Goal: Task Accomplishment & Management: Manage account settings

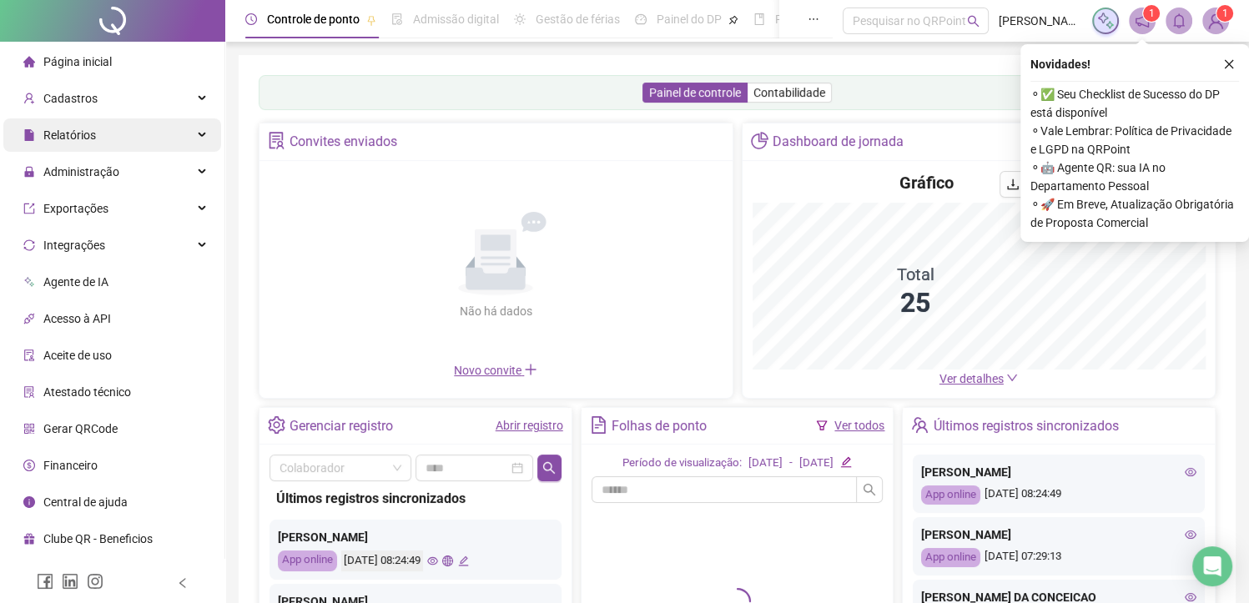
click at [94, 142] on div "Relatórios" at bounding box center [112, 134] width 218 height 33
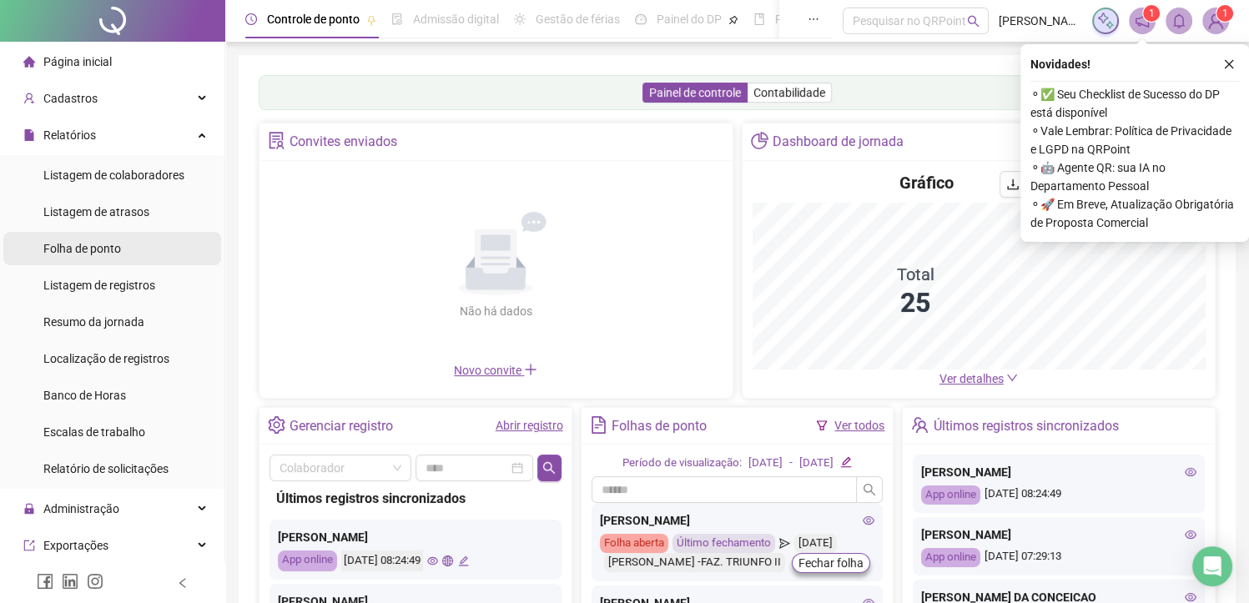
click at [107, 248] on span "Folha de ponto" at bounding box center [82, 248] width 78 height 13
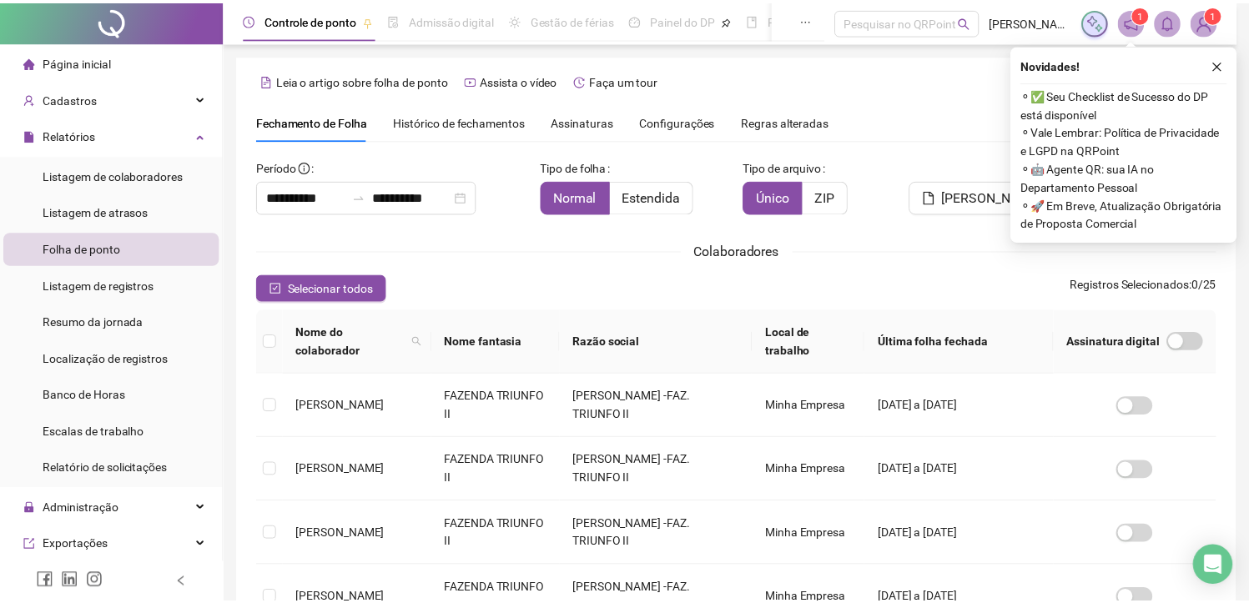
scroll to position [40, 0]
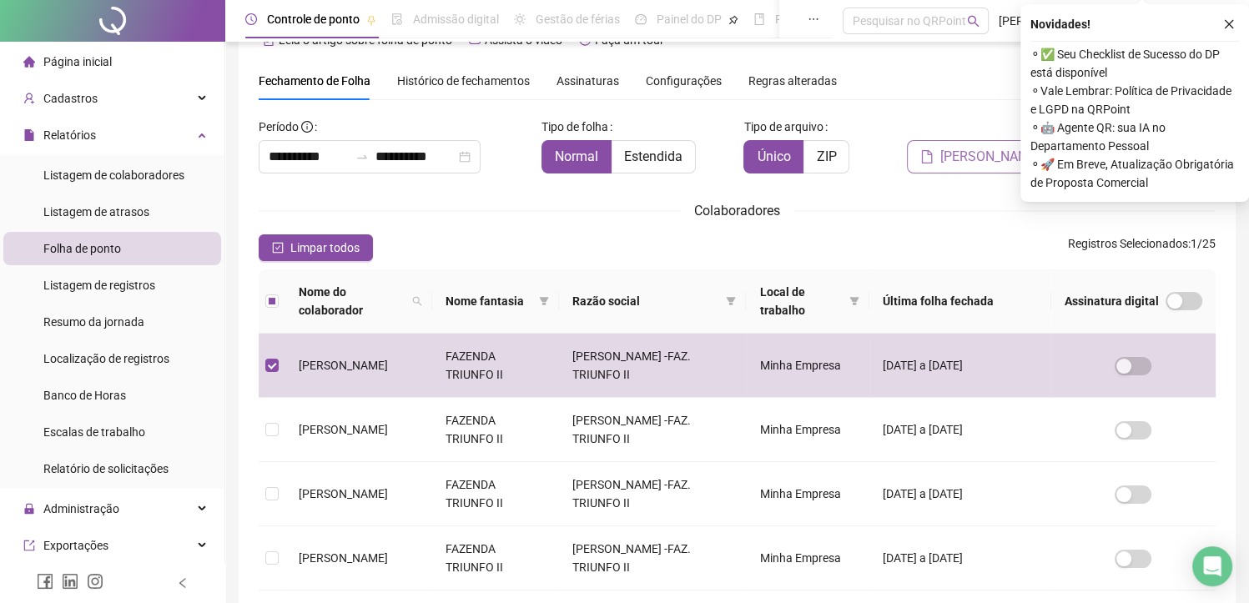
click at [975, 147] on span "[PERSON_NAME]" at bounding box center [990, 157] width 100 height 20
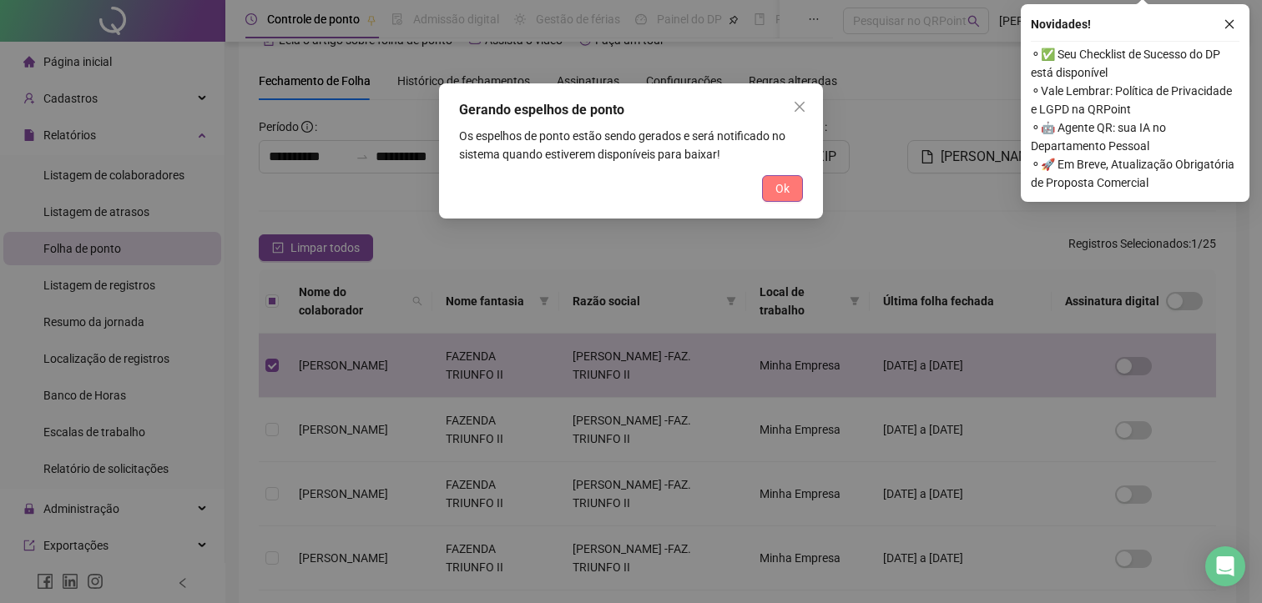
click at [779, 187] on span "Ok" at bounding box center [782, 188] width 14 height 18
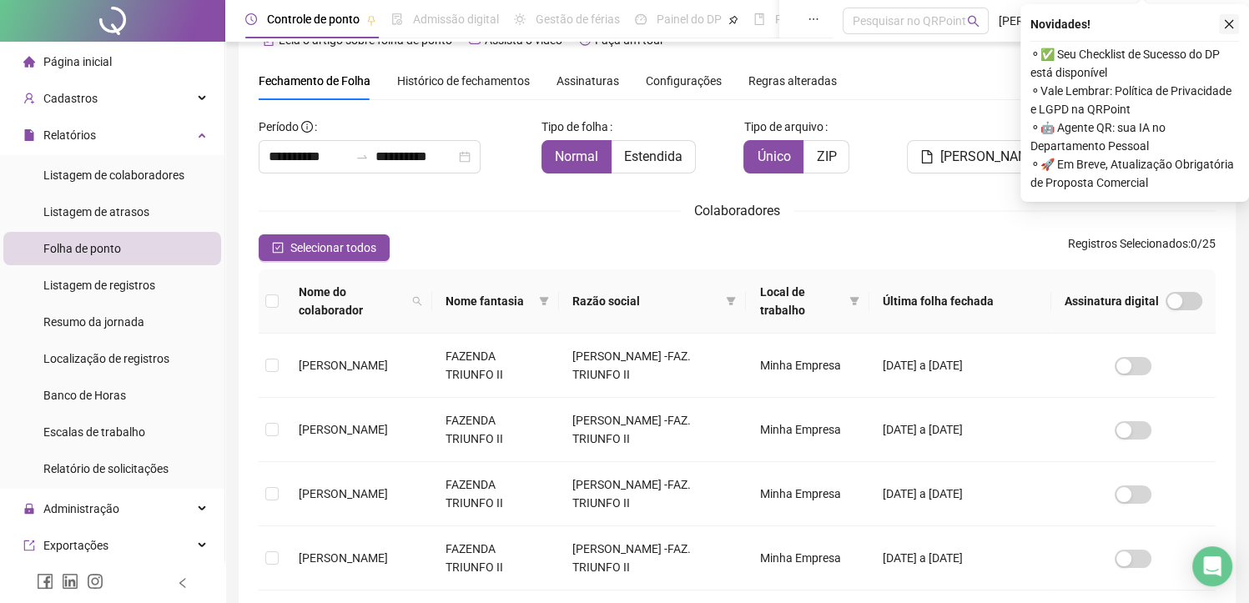
click at [1227, 25] on icon "close" at bounding box center [1229, 24] width 12 height 12
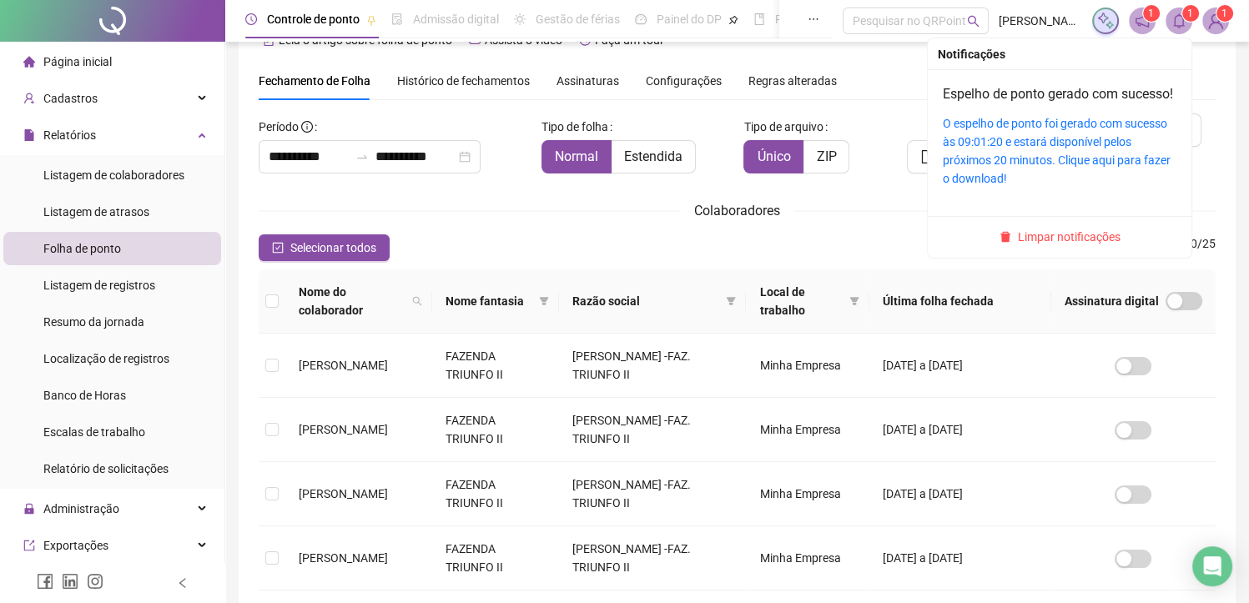
click at [1184, 20] on icon "bell" at bounding box center [1179, 20] width 15 height 15
click at [989, 164] on link "O espelho de ponto foi gerado com sucesso às 09:01:20 e estará disponível pelos…" at bounding box center [1057, 151] width 228 height 68
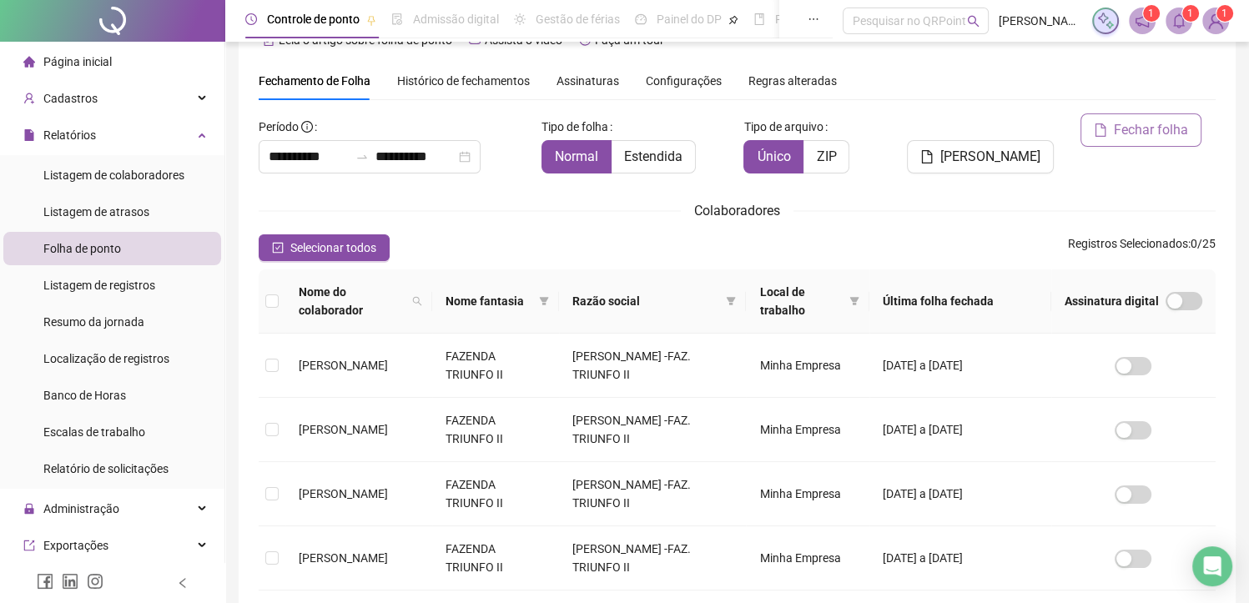
click at [1125, 120] on span "Fechar folha" at bounding box center [1151, 130] width 74 height 20
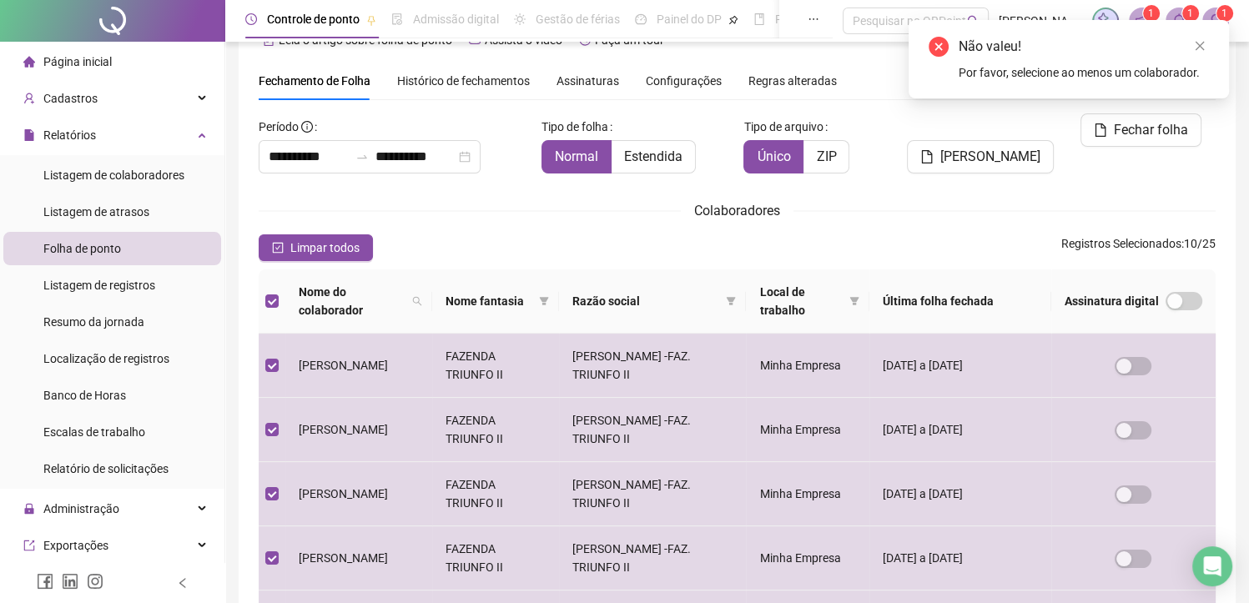
click at [279, 301] on th at bounding box center [272, 302] width 27 height 64
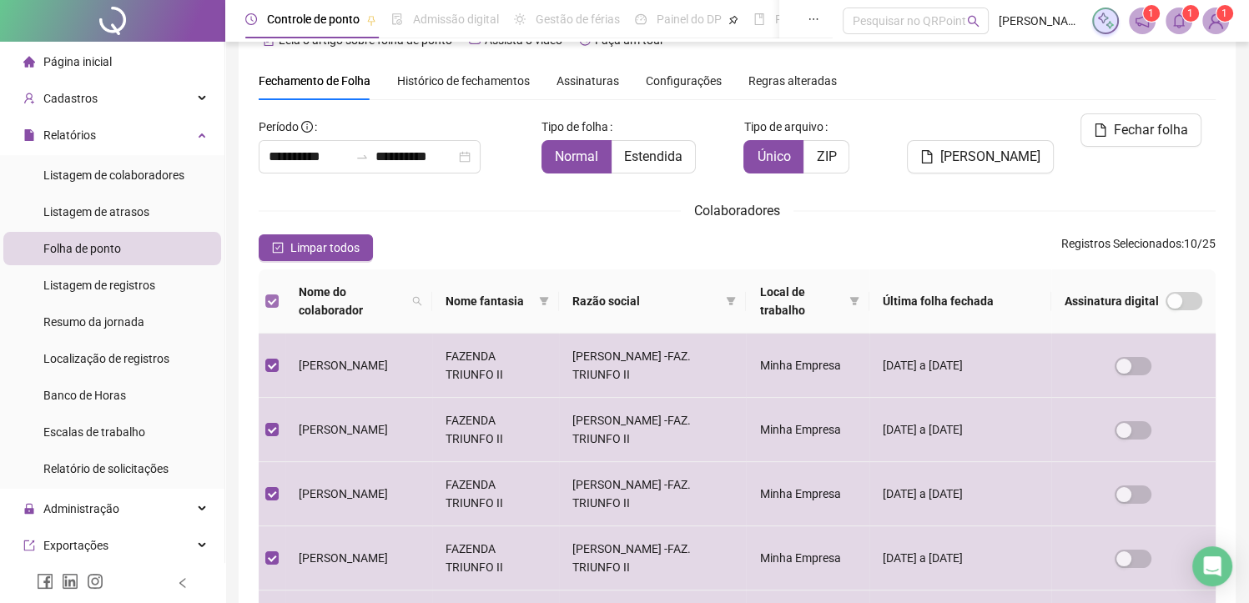
click at [266, 292] on label at bounding box center [271, 301] width 13 height 18
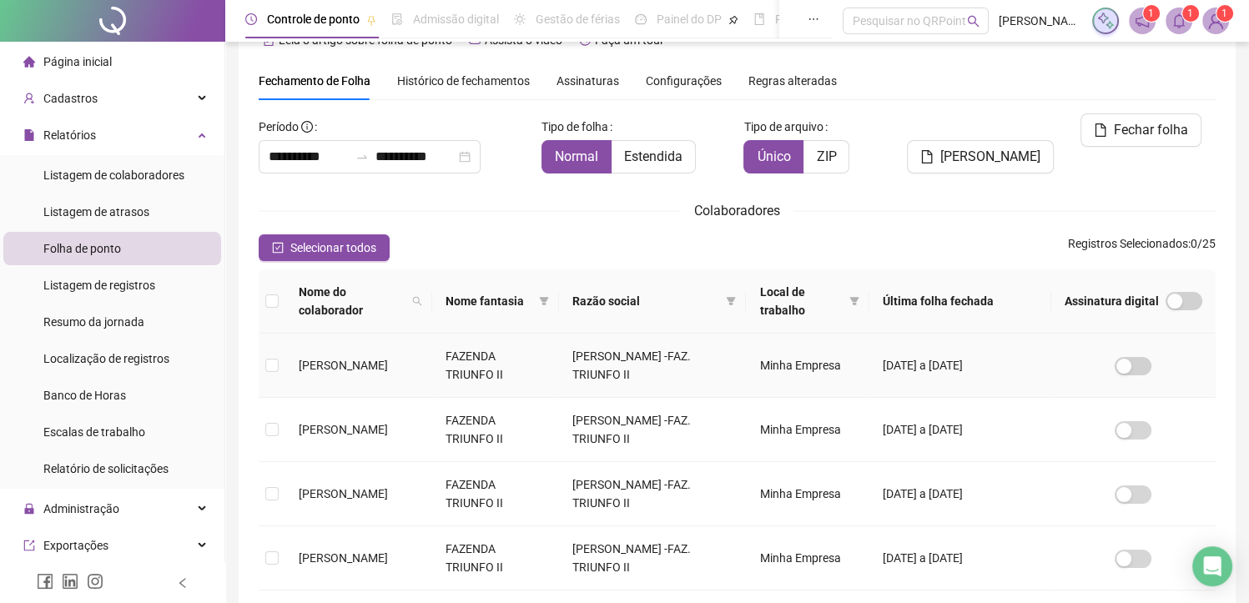
click at [279, 369] on td at bounding box center [272, 366] width 27 height 64
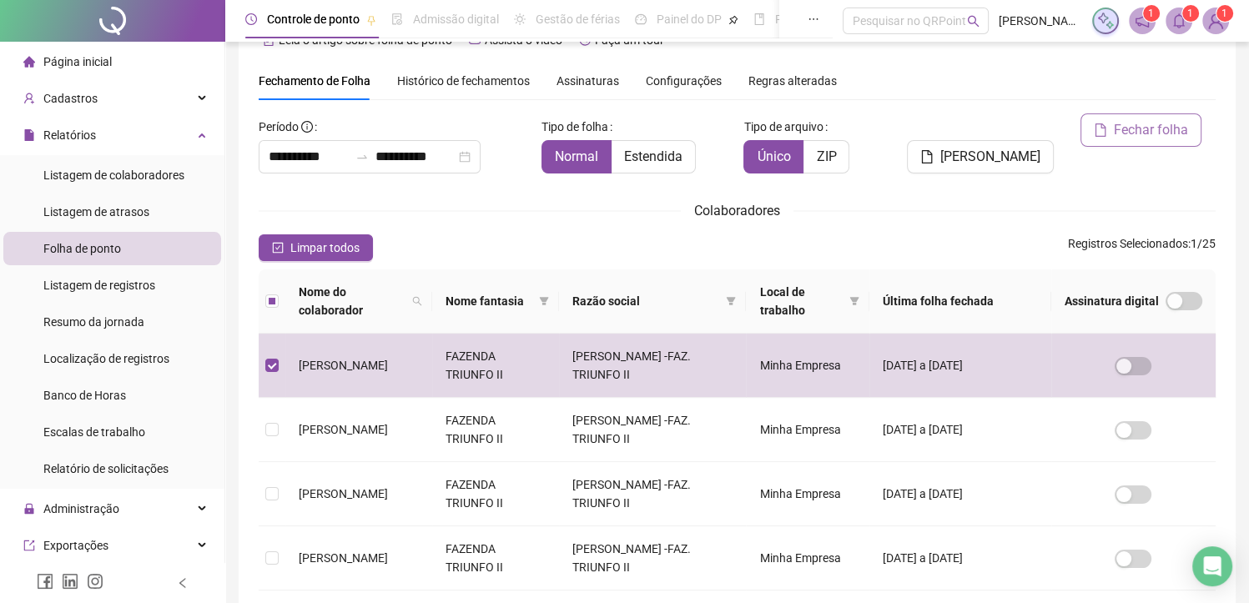
click at [1125, 132] on span "Fechar folha" at bounding box center [1151, 130] width 74 height 20
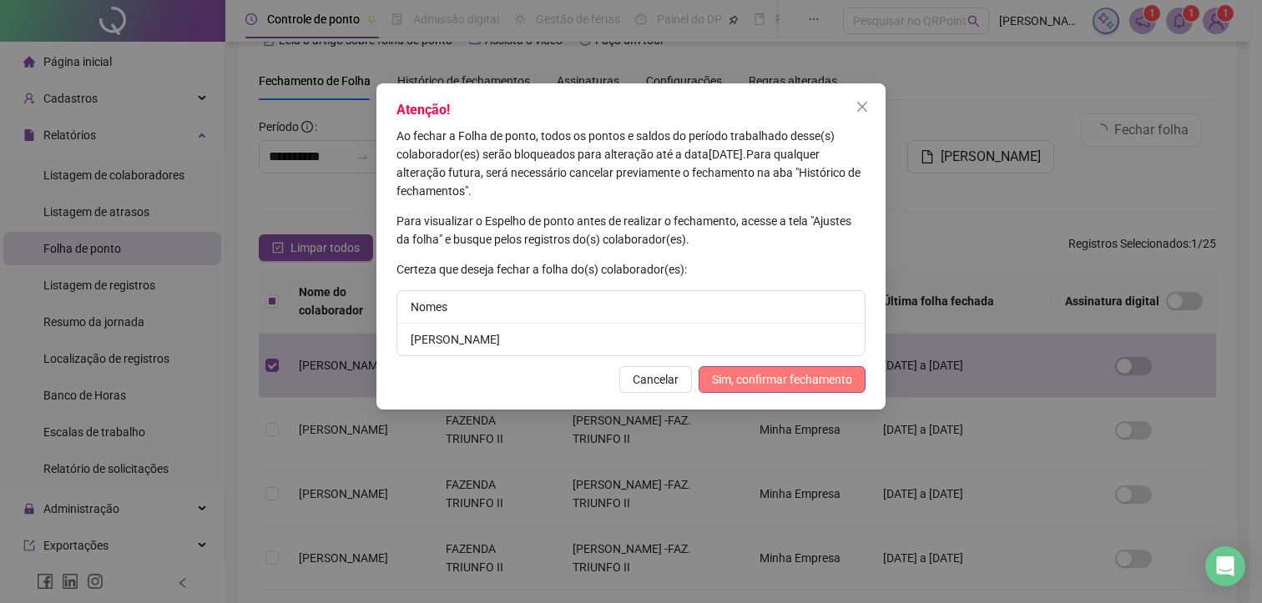
click at [816, 373] on span "Sim, confirmar fechamento" at bounding box center [782, 379] width 140 height 18
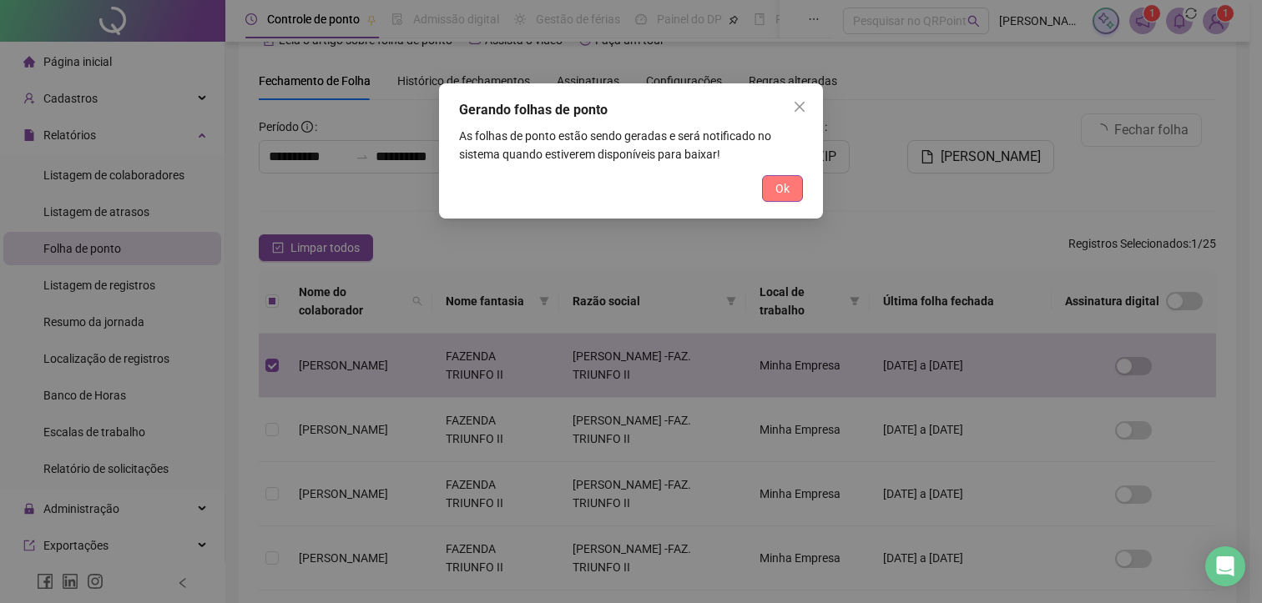
click at [785, 193] on span "Ok" at bounding box center [782, 188] width 14 height 18
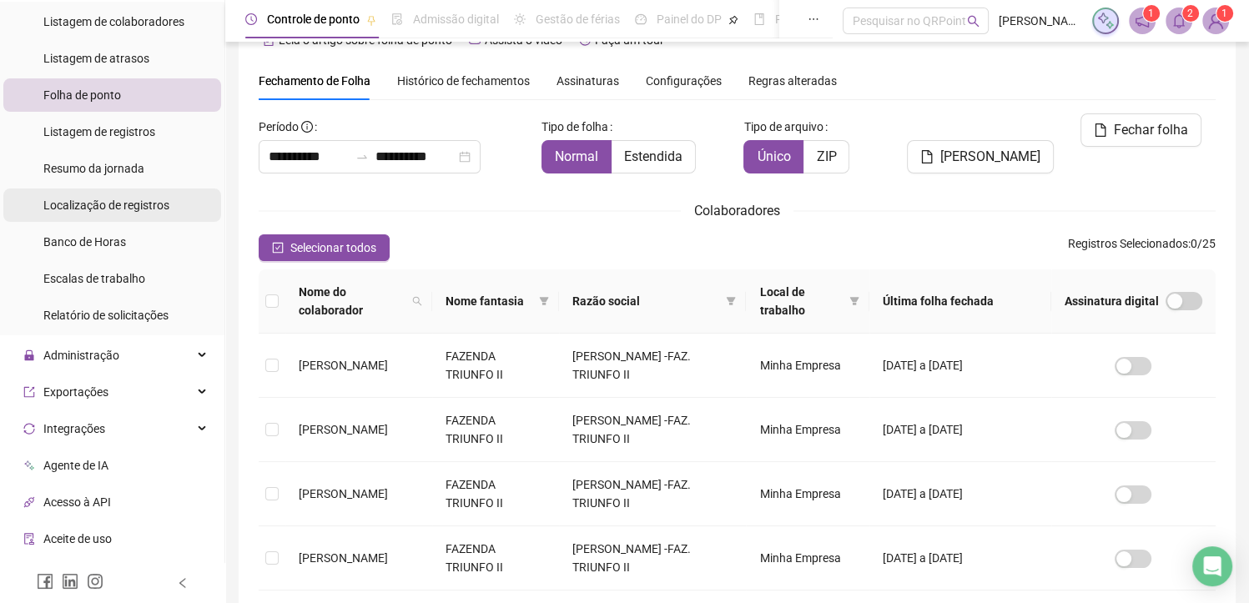
scroll to position [167, 0]
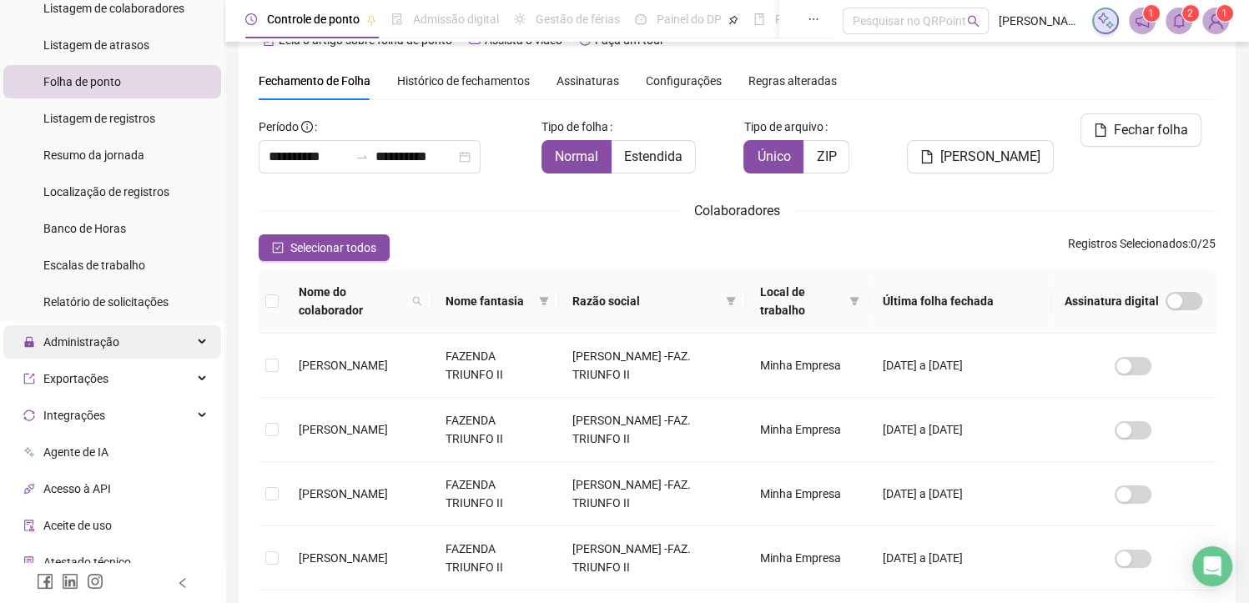
click at [112, 335] on span "Administração" at bounding box center [81, 341] width 76 height 13
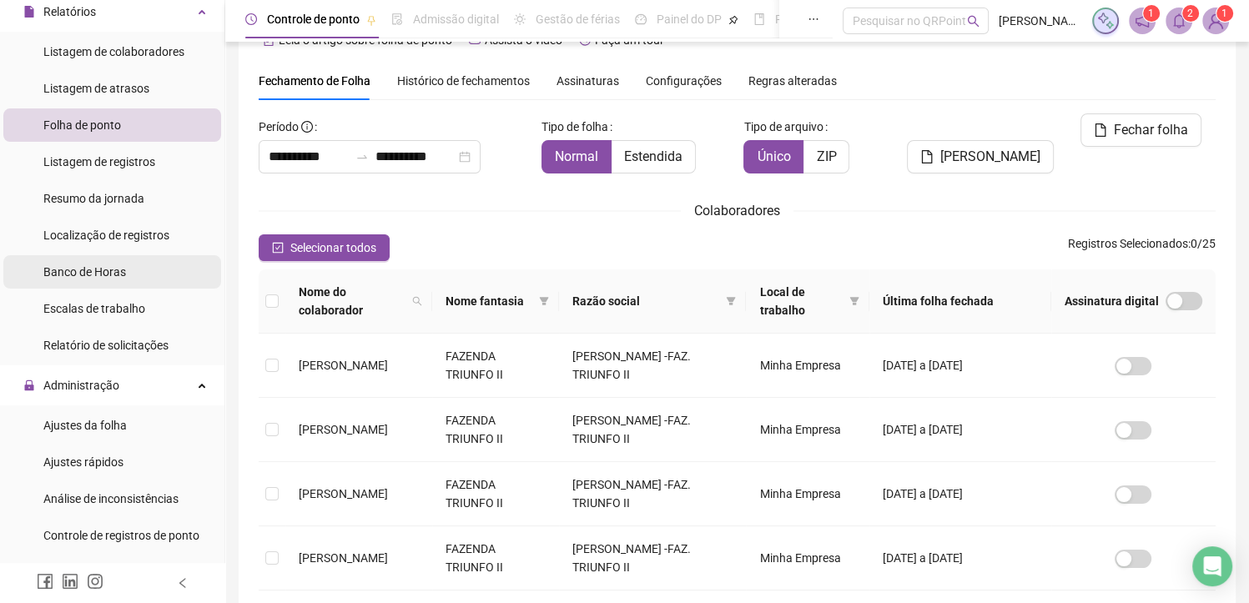
scroll to position [83, 0]
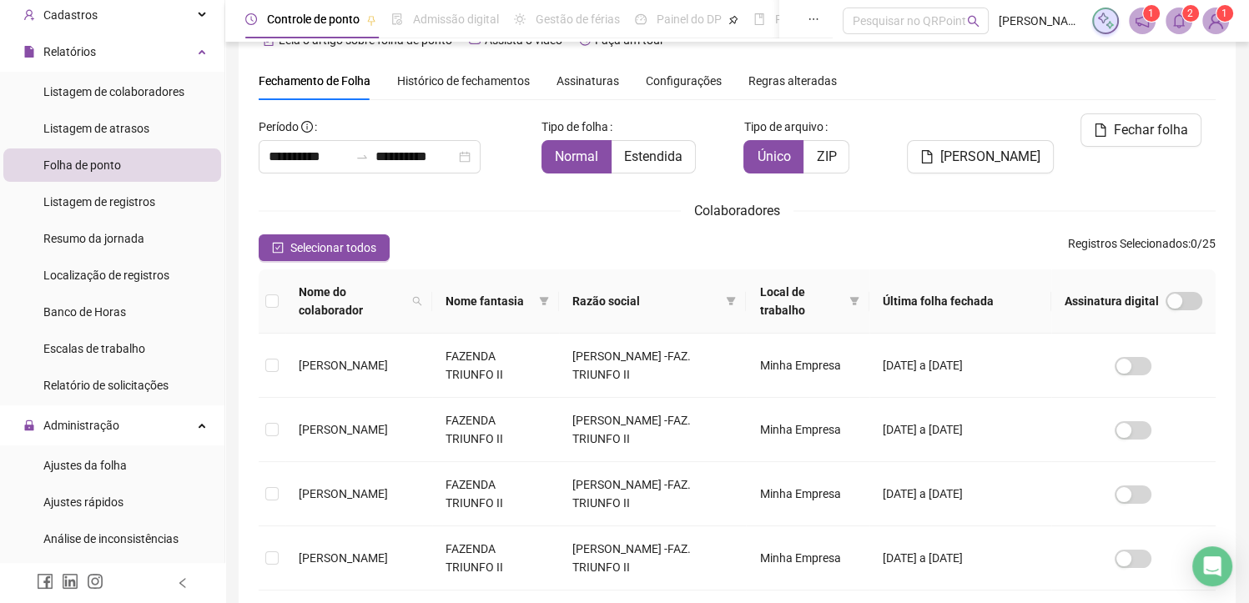
click at [123, 170] on li "Folha de ponto" at bounding box center [112, 165] width 218 height 33
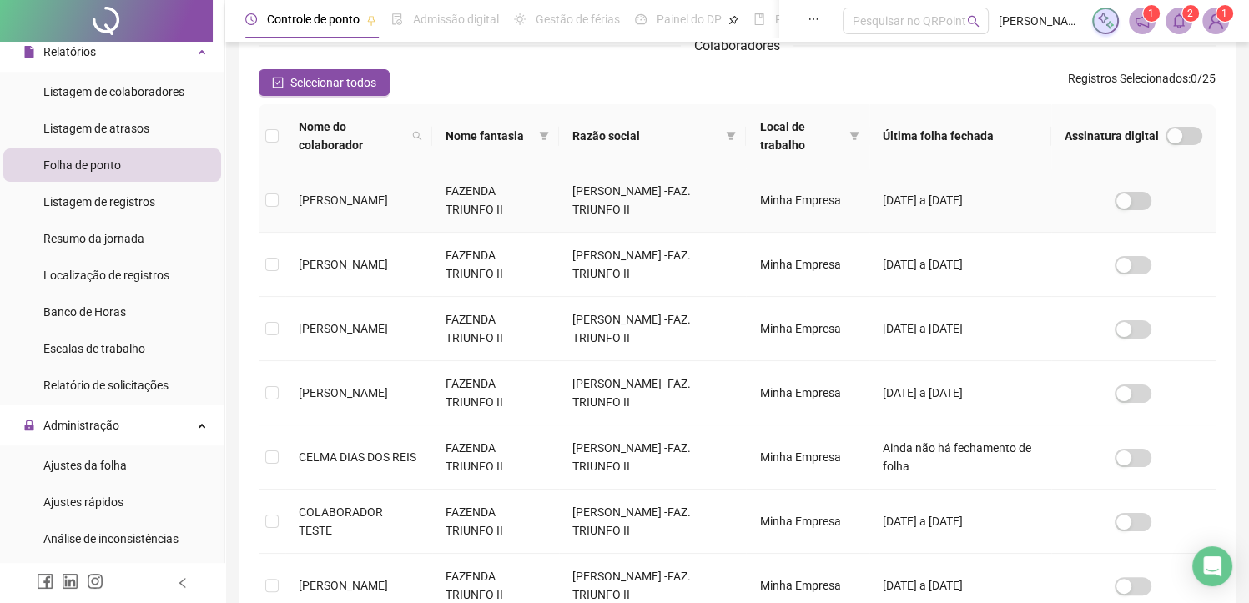
scroll to position [207, 0]
click at [917, 205] on td "[DATE] a [DATE]" at bounding box center [960, 199] width 182 height 64
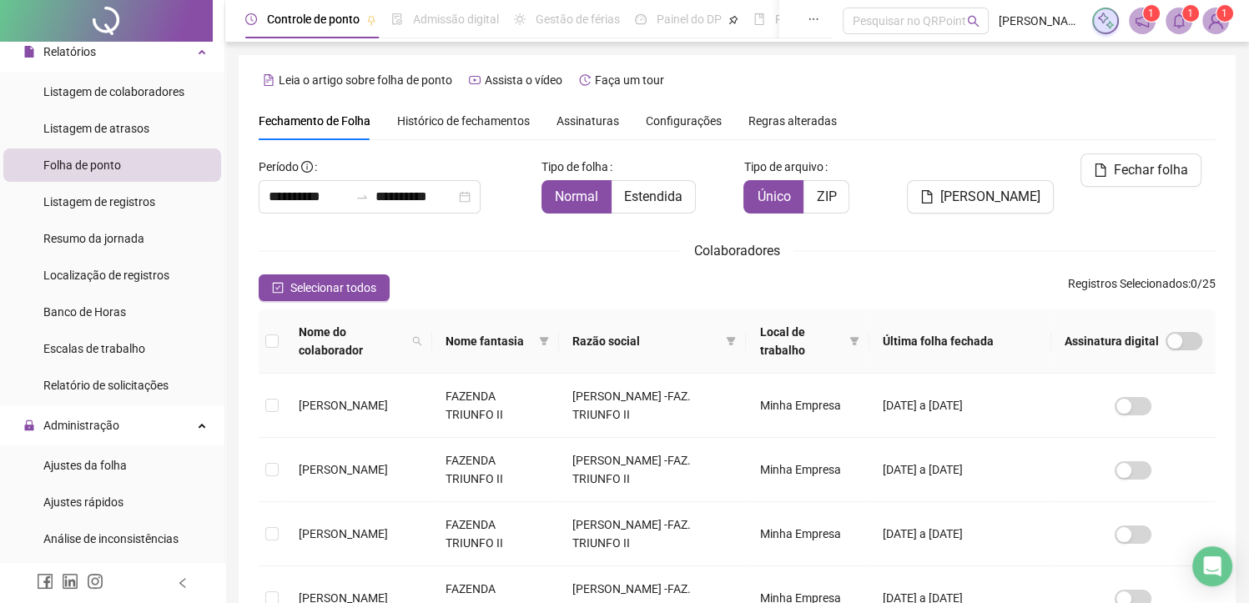
scroll to position [40, 0]
